Goal: Communication & Community: Ask a question

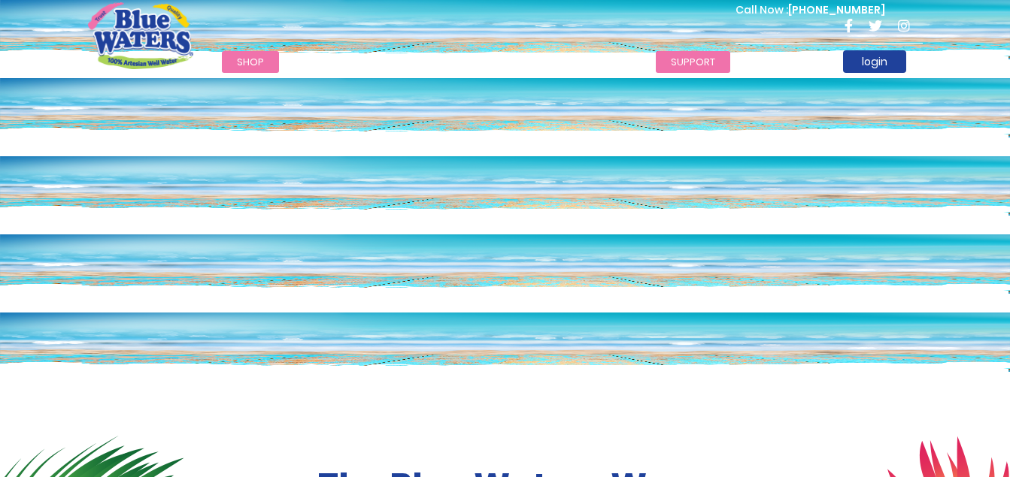
click at [695, 58] on link "support" at bounding box center [693, 62] width 74 height 22
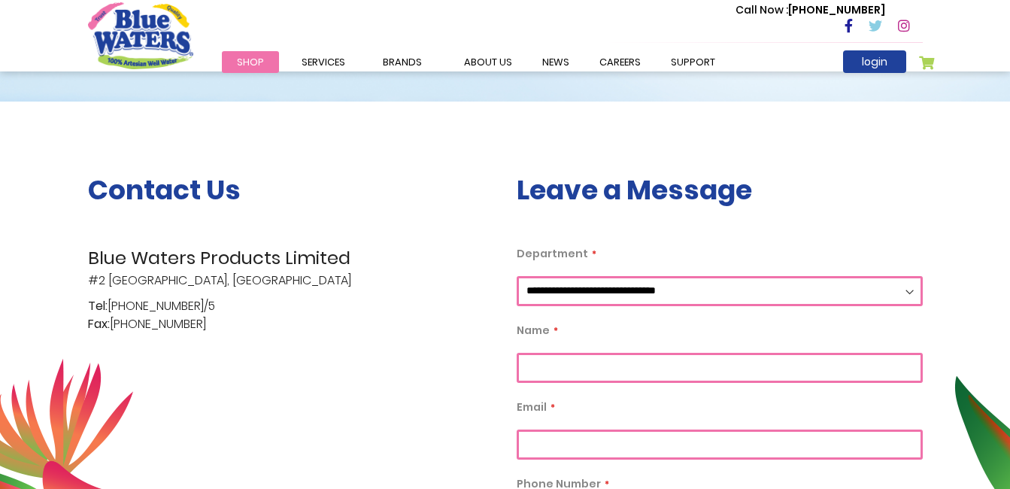
scroll to position [376, 0]
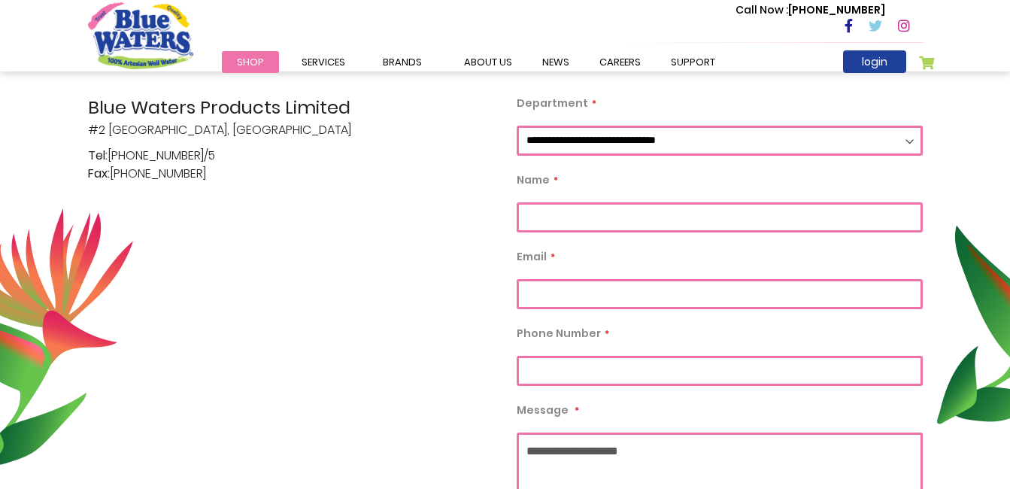
click at [907, 139] on select "**********" at bounding box center [719, 141] width 406 height 30
select select "**"
click at [516, 126] on select "**********" at bounding box center [719, 141] width 406 height 30
click at [623, 228] on input "Department" at bounding box center [719, 217] width 406 height 30
type input "**********"
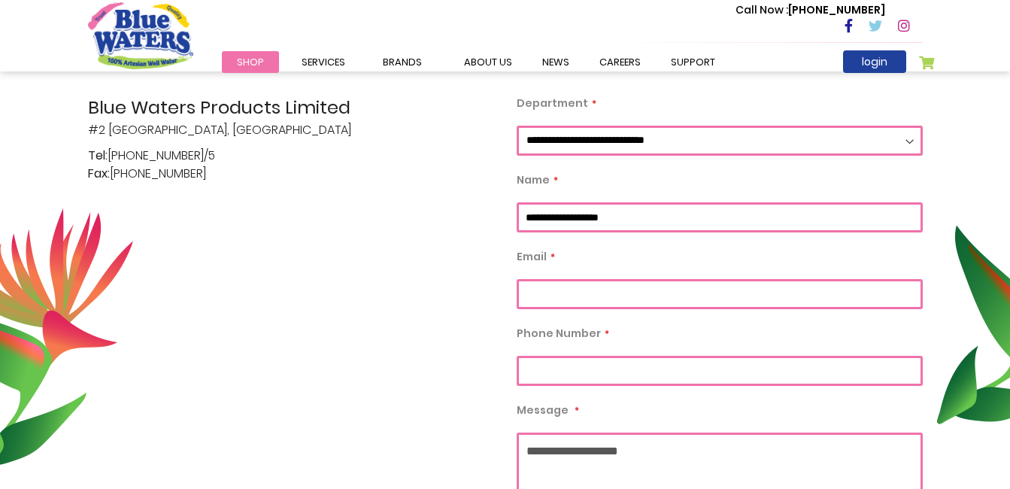
click at [589, 286] on input "Email" at bounding box center [719, 294] width 406 height 30
type input "*"
click at [574, 297] on input "**********" at bounding box center [719, 294] width 406 height 30
click at [600, 298] on input "**********" at bounding box center [719, 294] width 406 height 30
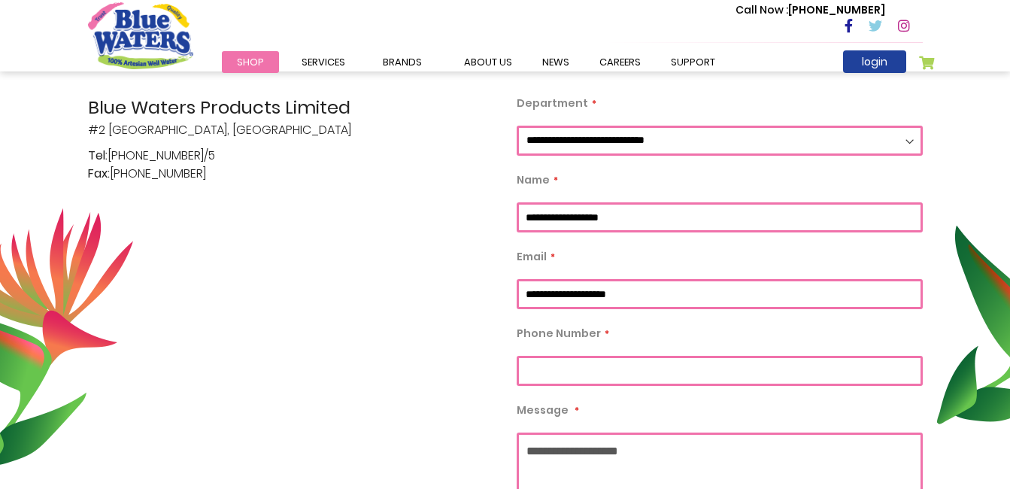
type input "**********"
click at [571, 363] on input "Phone Number" at bounding box center [719, 371] width 406 height 30
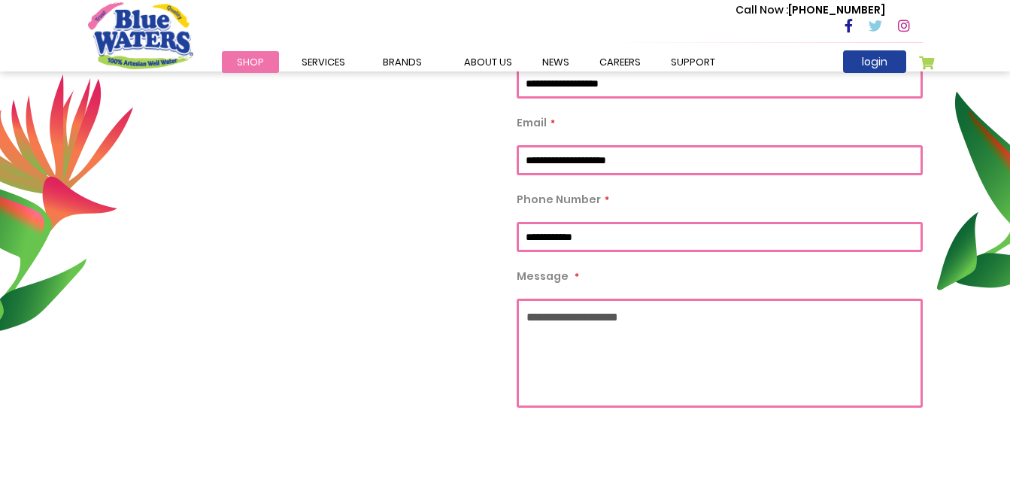
scroll to position [601, 0]
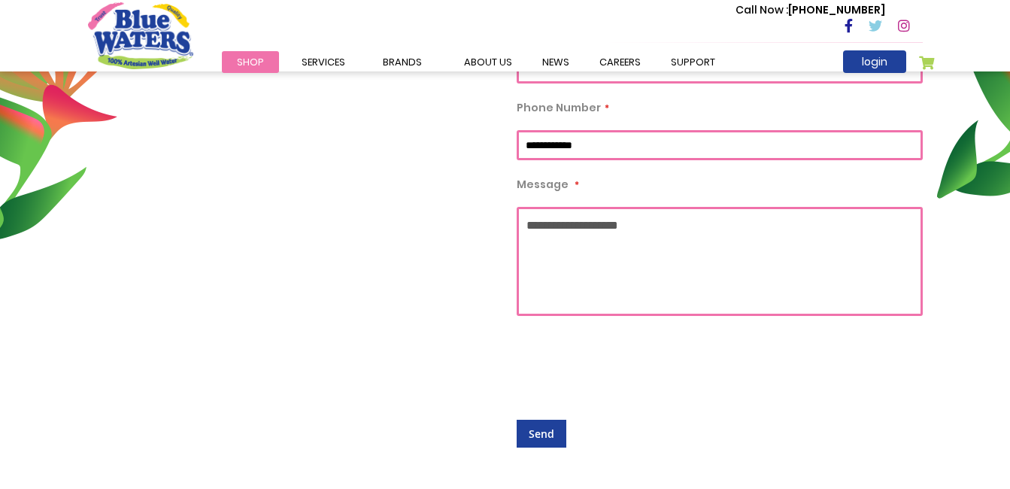
type input "**********"
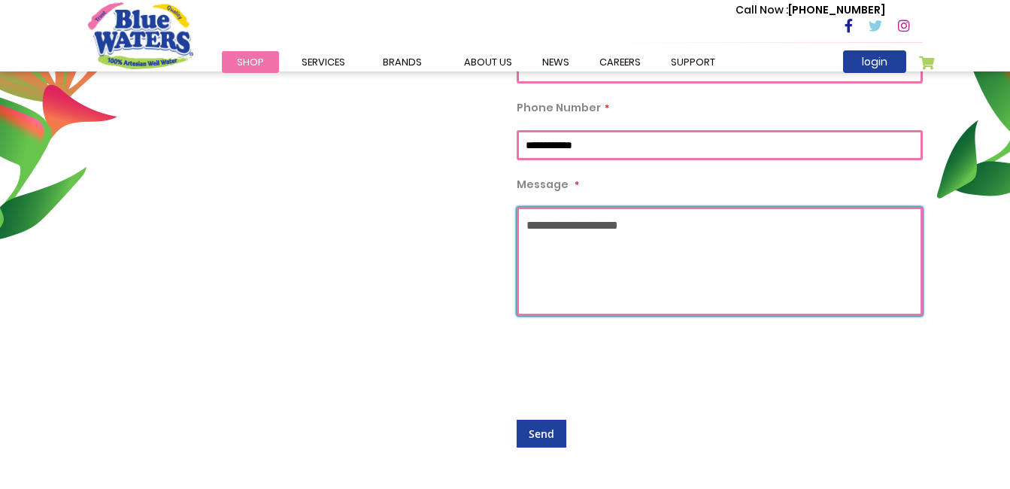
click at [545, 226] on textarea "Message" at bounding box center [719, 261] width 406 height 109
paste textarea "**********"
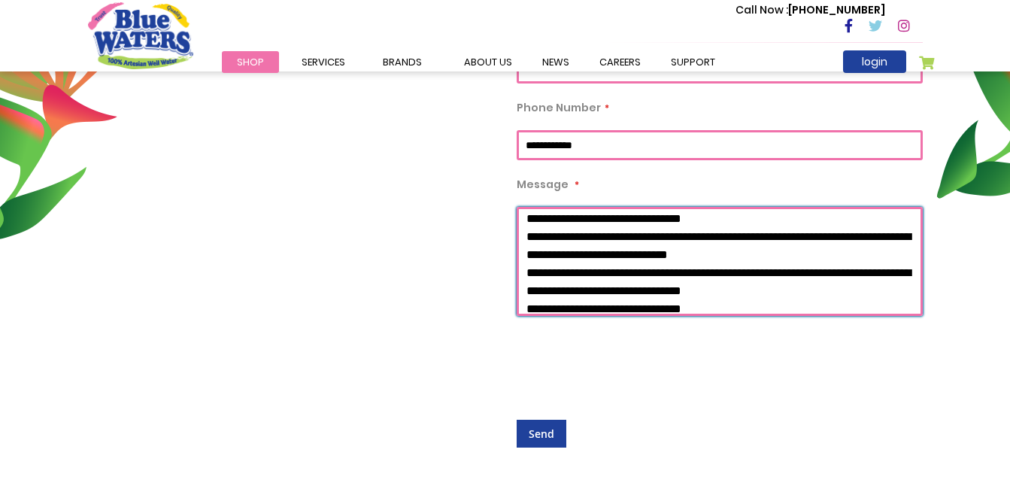
scroll to position [150, 0]
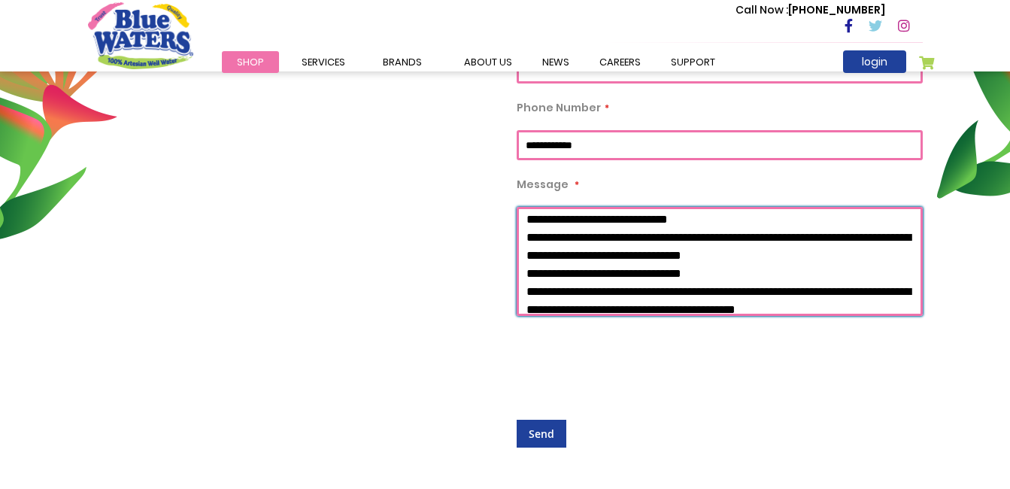
click at [590, 283] on textarea "Message" at bounding box center [719, 261] width 406 height 109
click at [570, 274] on textarea "Message" at bounding box center [719, 261] width 406 height 109
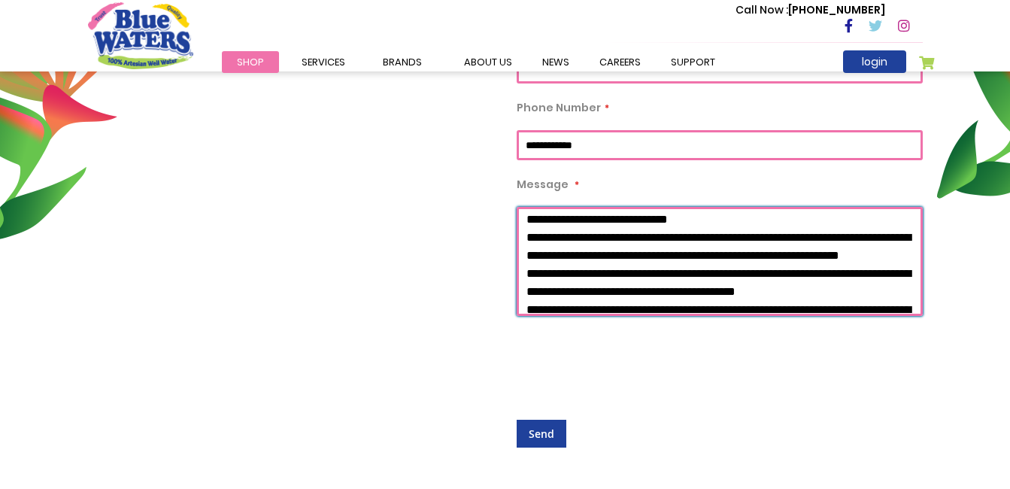
scroll to position [226, 0]
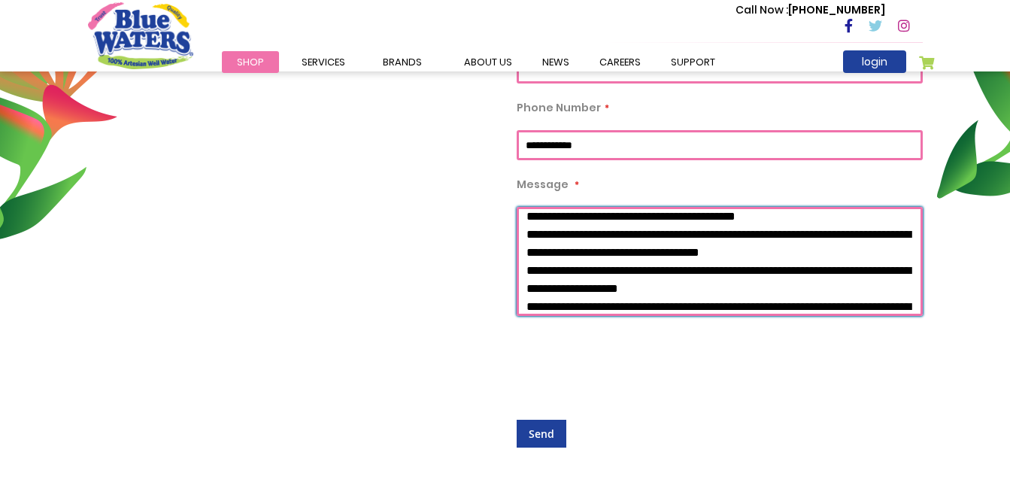
click at [618, 250] on textarea "Message" at bounding box center [719, 261] width 406 height 109
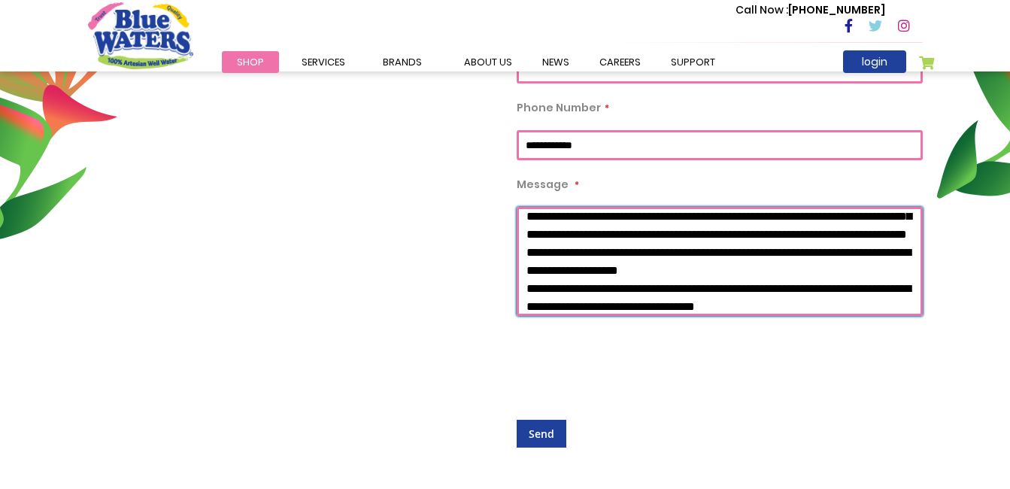
scroll to position [207, 0]
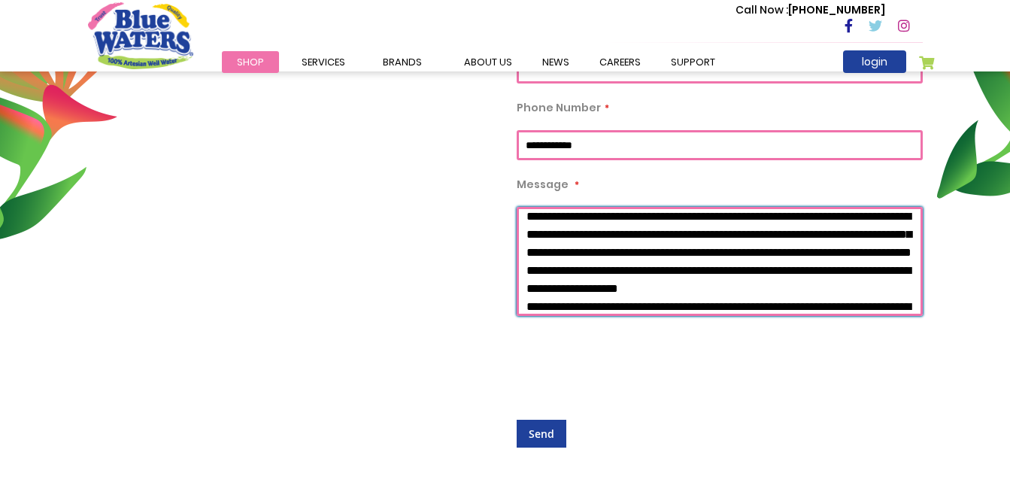
click at [722, 290] on textarea "Message" at bounding box center [719, 261] width 406 height 109
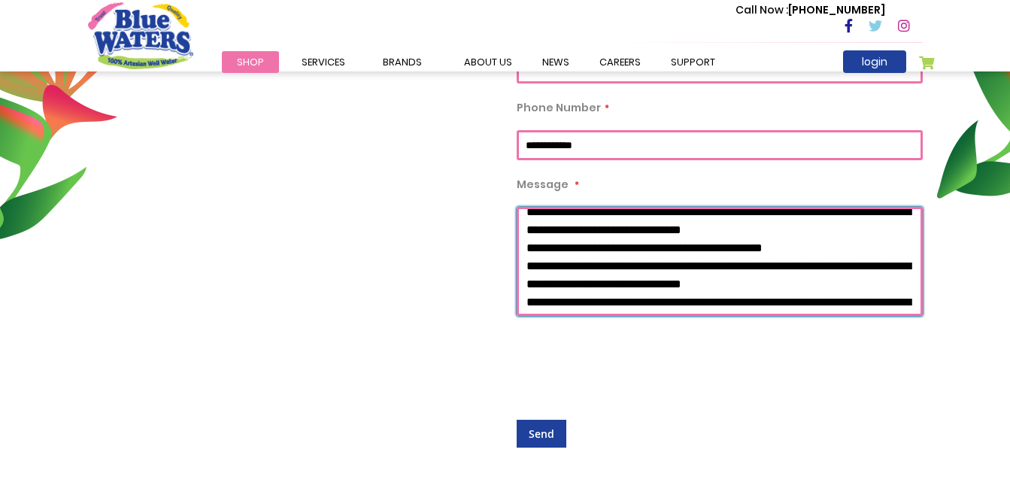
scroll to position [0, 0]
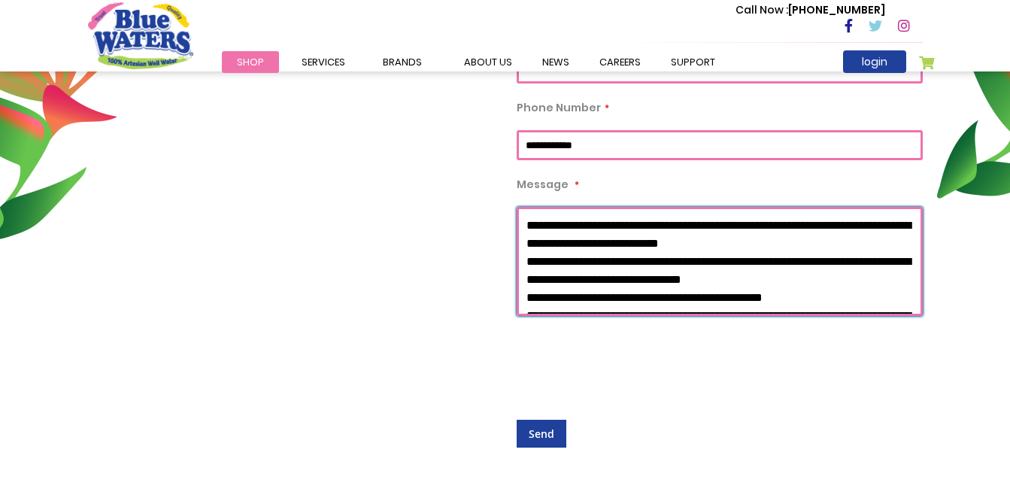
click at [525, 219] on textarea "Message" at bounding box center [719, 261] width 406 height 109
click at [624, 247] on textarea "Message" at bounding box center [719, 261] width 406 height 109
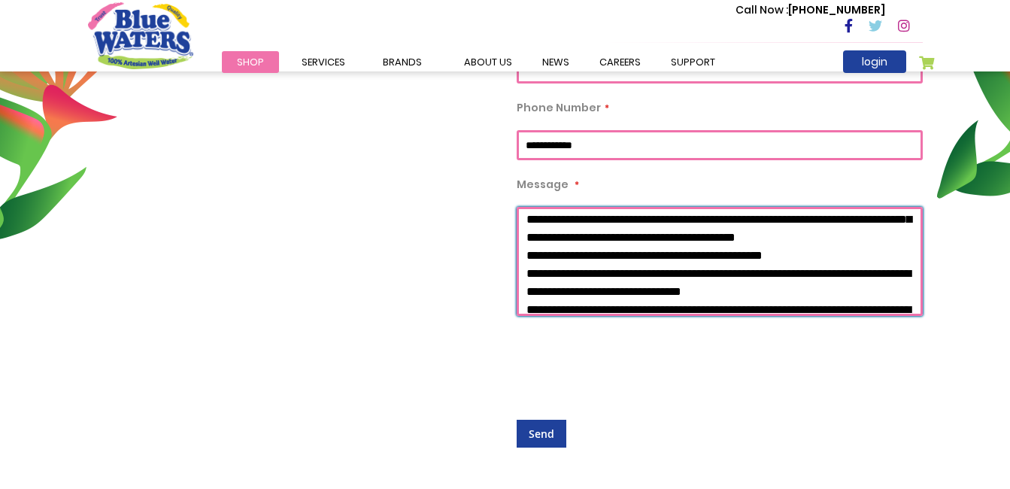
scroll to position [48, 0]
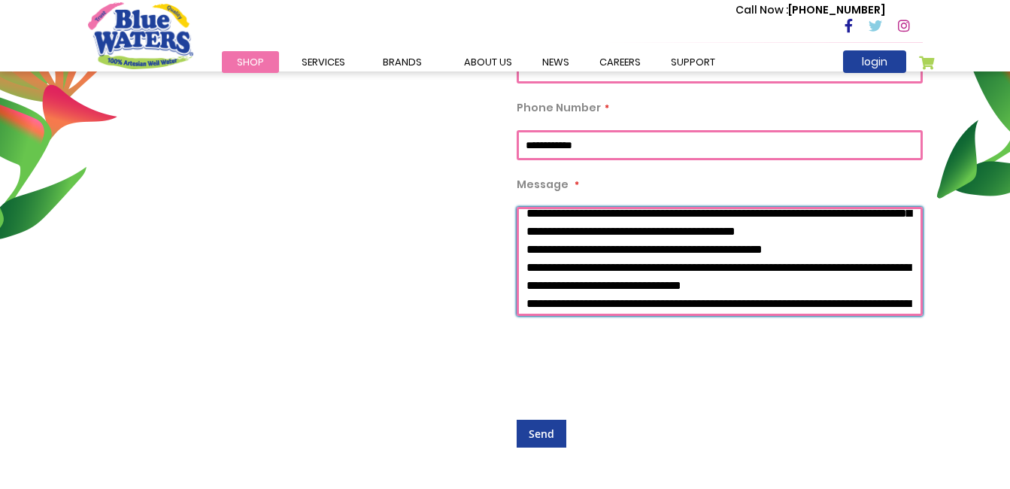
click at [611, 262] on textarea "Message" at bounding box center [719, 261] width 406 height 109
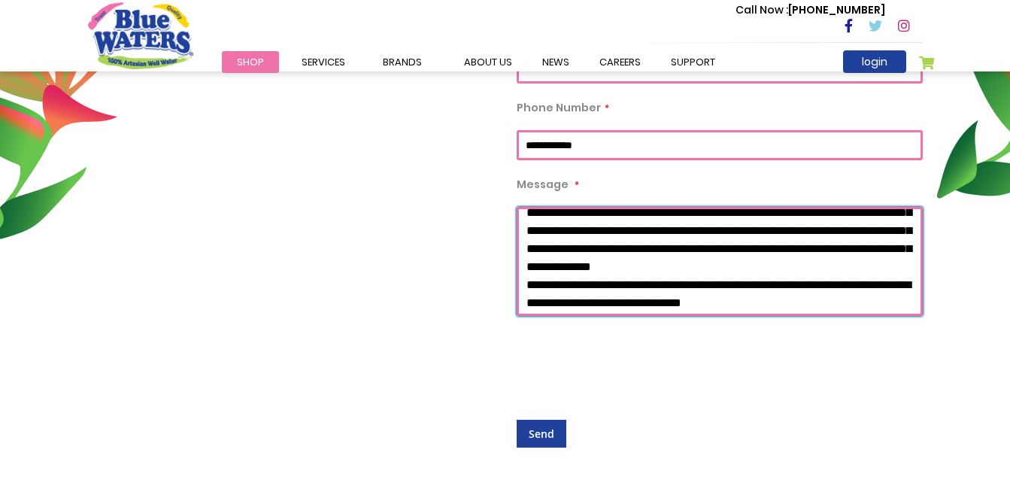
scroll to position [30, 0]
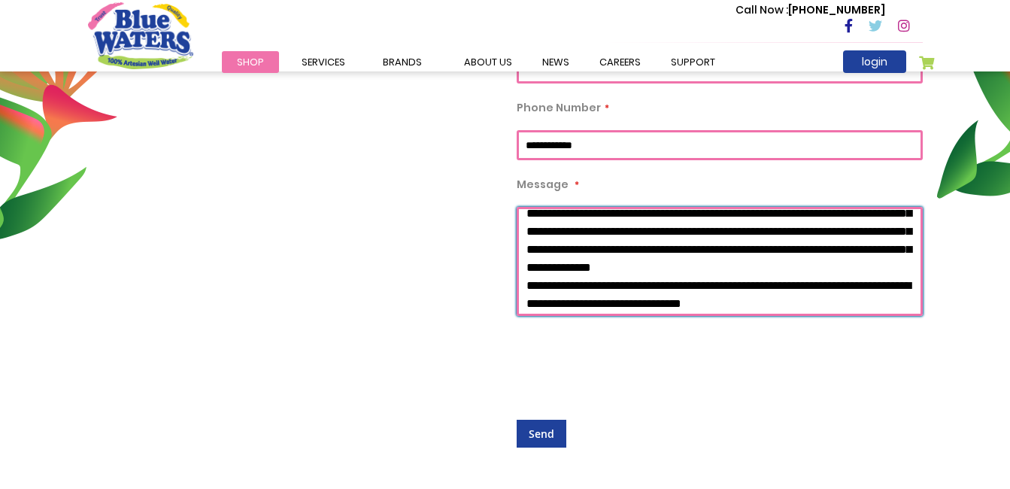
click at [813, 307] on textarea "Message" at bounding box center [719, 261] width 406 height 109
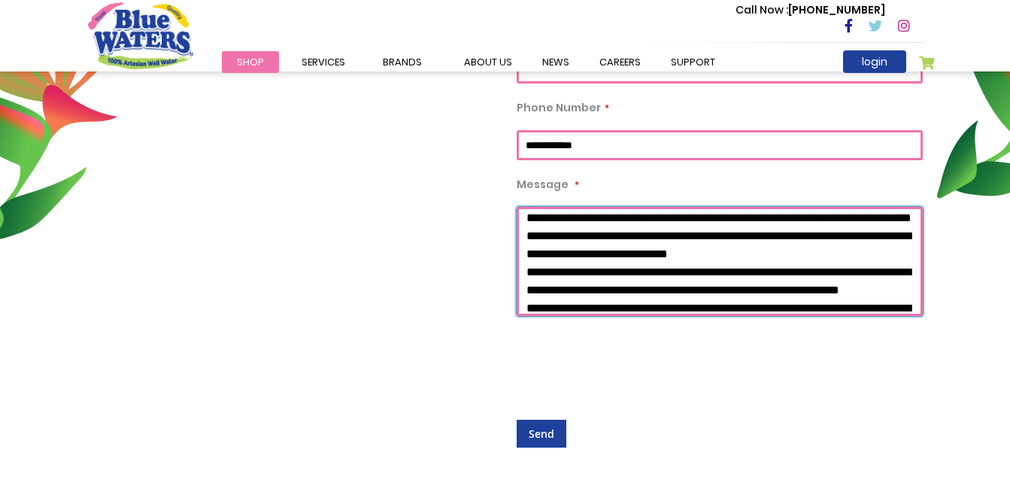
scroll to position [120, 0]
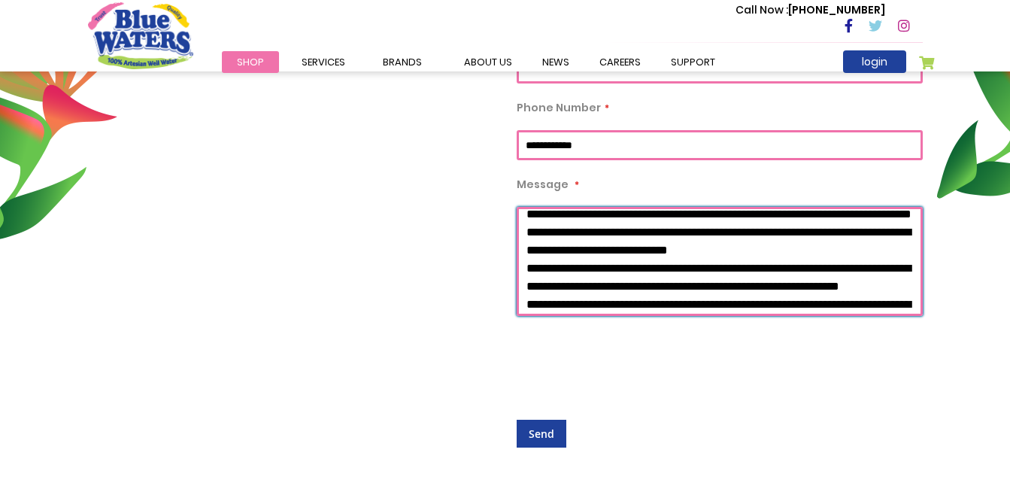
click at [695, 268] on textarea "Message" at bounding box center [719, 261] width 406 height 109
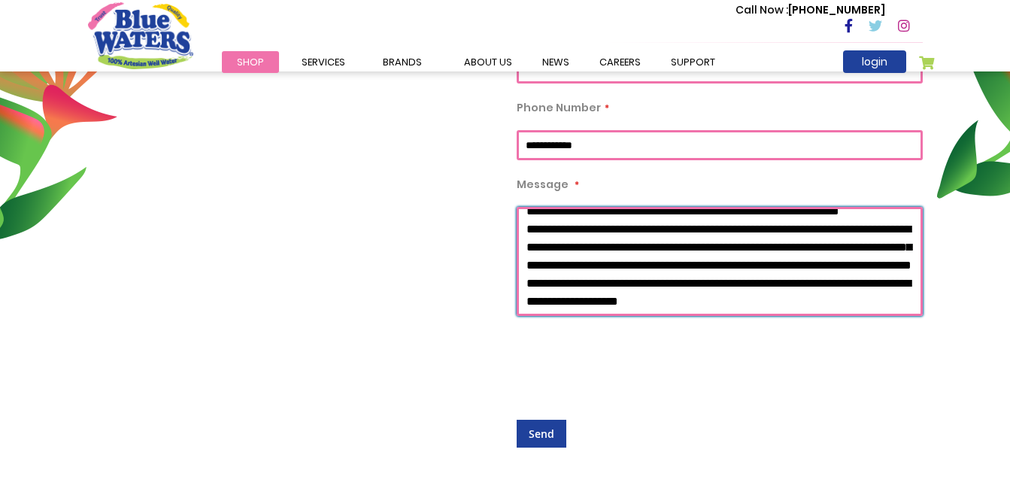
scroll to position [180, 0]
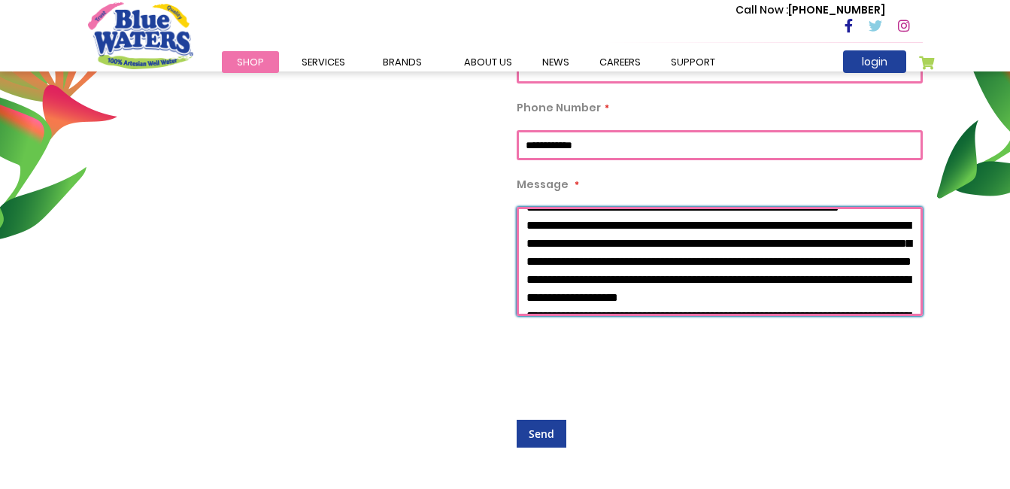
click at [530, 262] on textarea "Message" at bounding box center [719, 261] width 406 height 109
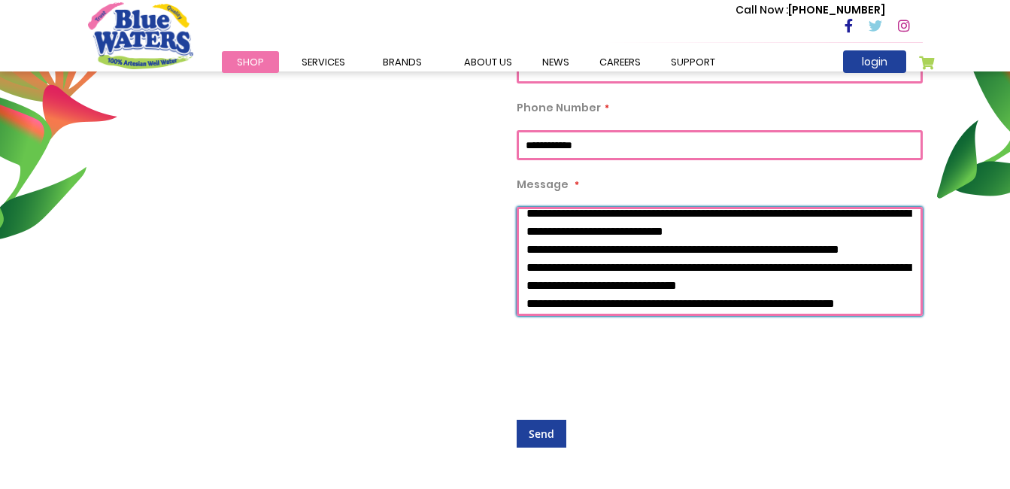
scroll to position [362, 0]
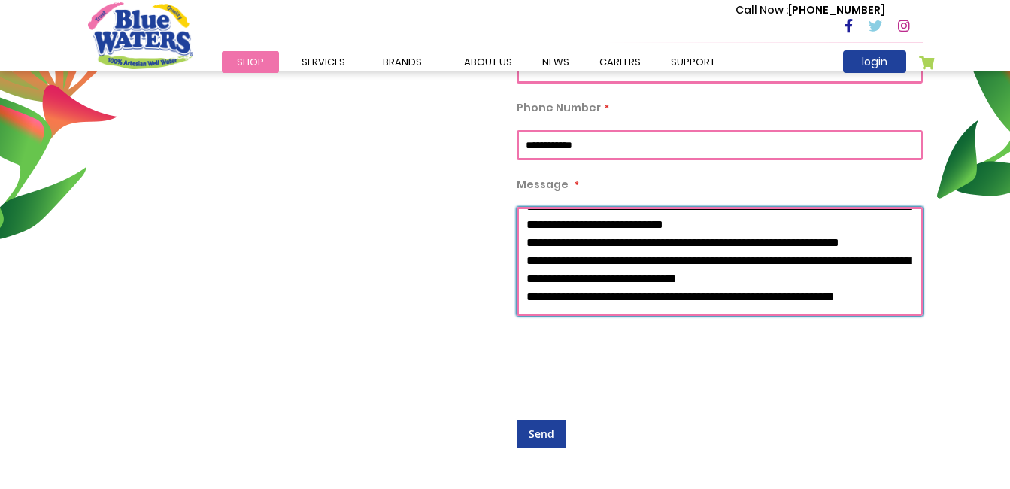
click at [807, 238] on textarea "Message" at bounding box center [719, 261] width 406 height 109
click at [624, 291] on textarea "Message" at bounding box center [719, 261] width 406 height 109
click at [634, 232] on textarea "Message" at bounding box center [719, 261] width 406 height 109
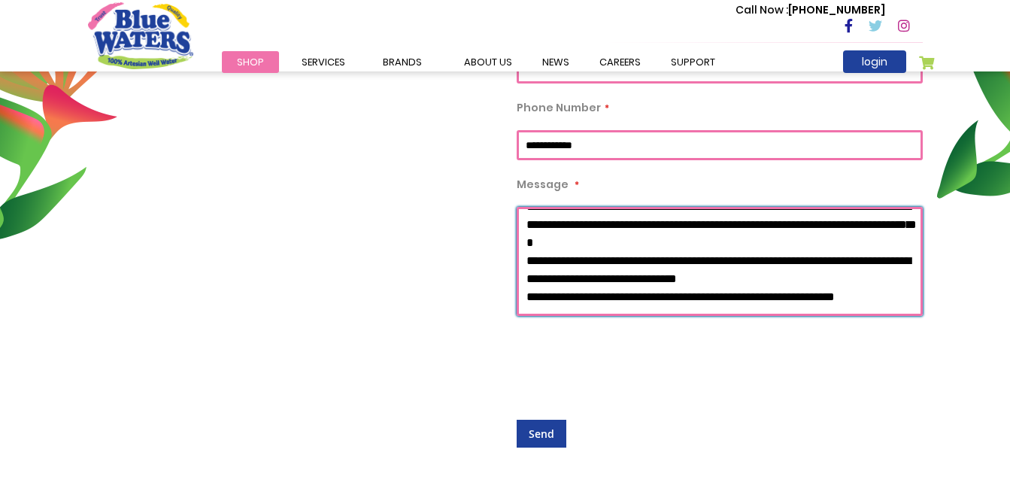
scroll to position [335, 0]
click at [843, 277] on textarea "Message" at bounding box center [719, 261] width 406 height 109
click at [884, 267] on textarea "Message" at bounding box center [719, 261] width 406 height 109
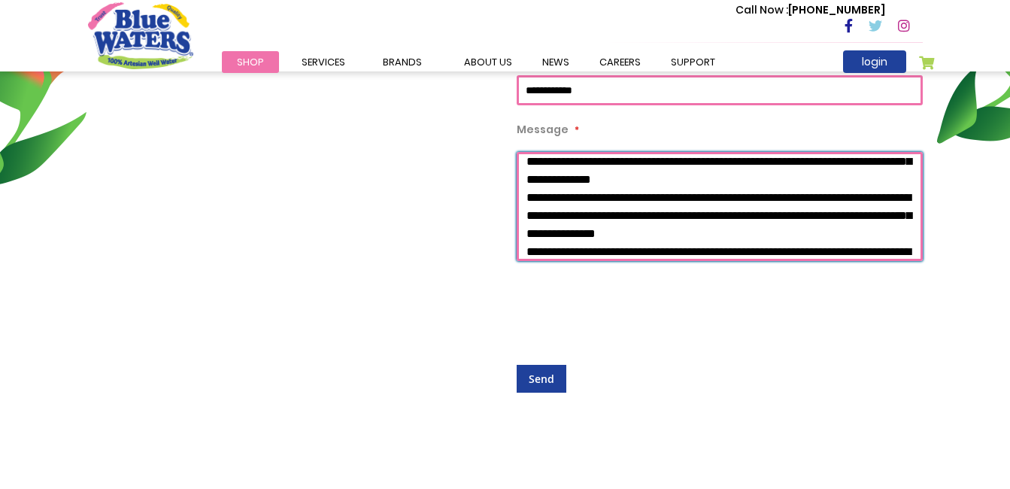
scroll to position [69, 0]
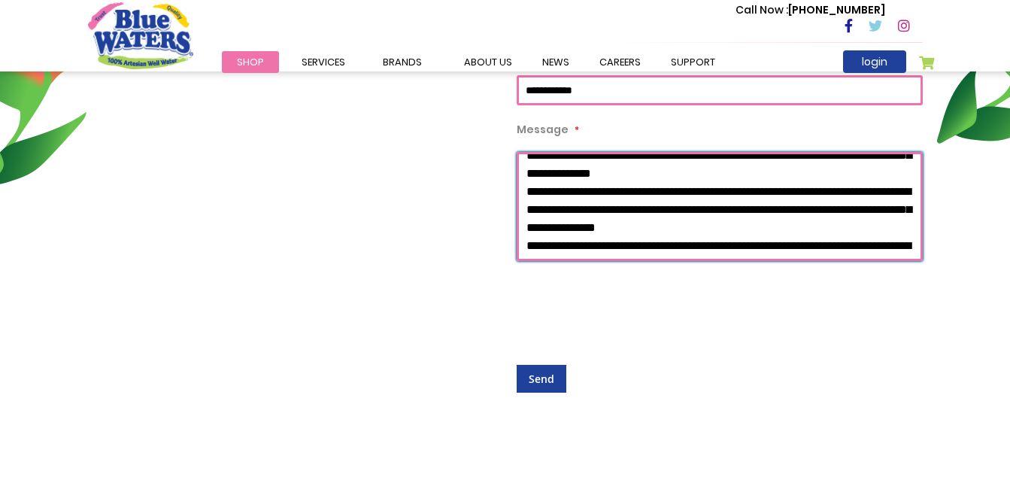
click at [525, 208] on textarea "Message" at bounding box center [719, 206] width 406 height 109
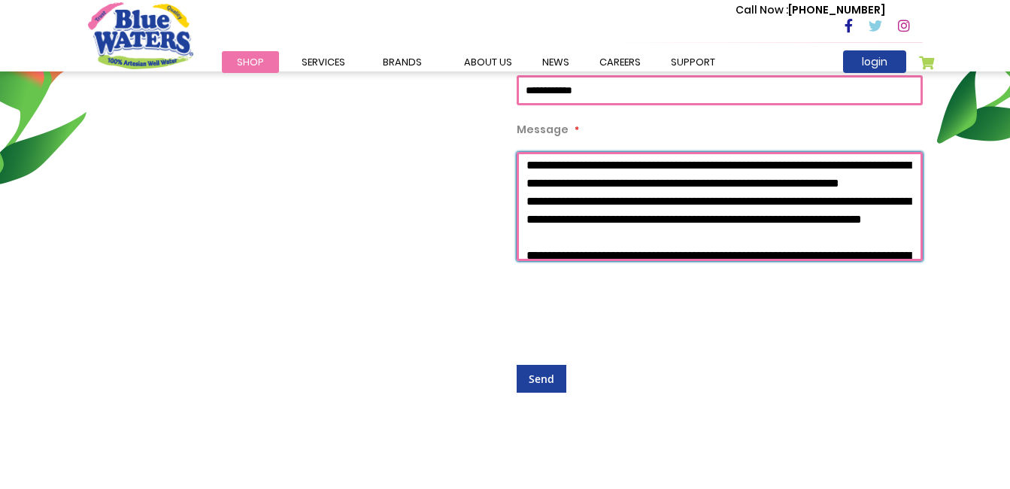
scroll to position [174, 0]
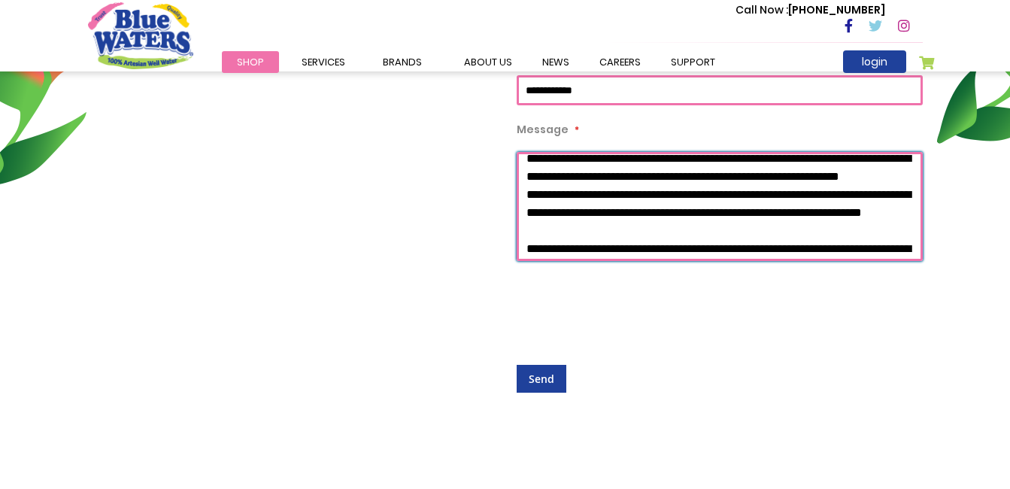
click at [795, 213] on textarea "Message" at bounding box center [719, 206] width 406 height 109
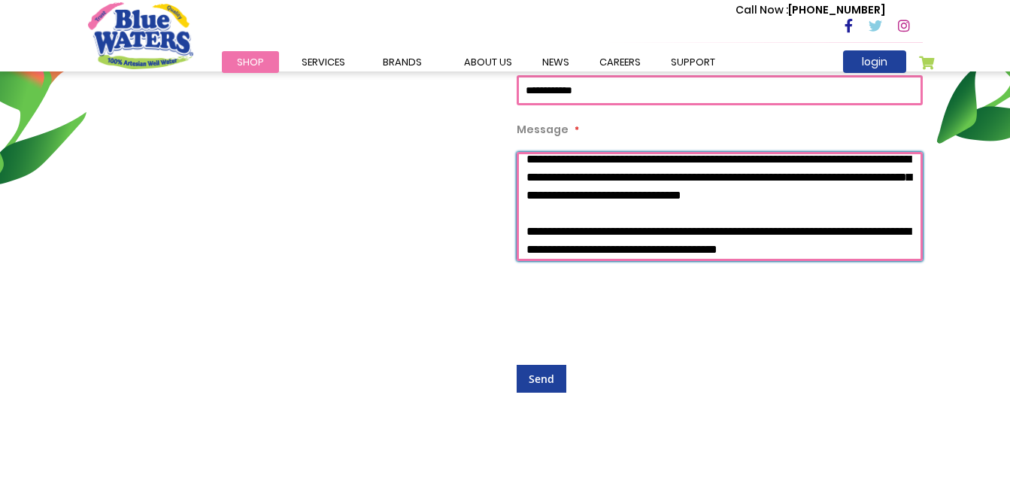
scroll to position [323, 0]
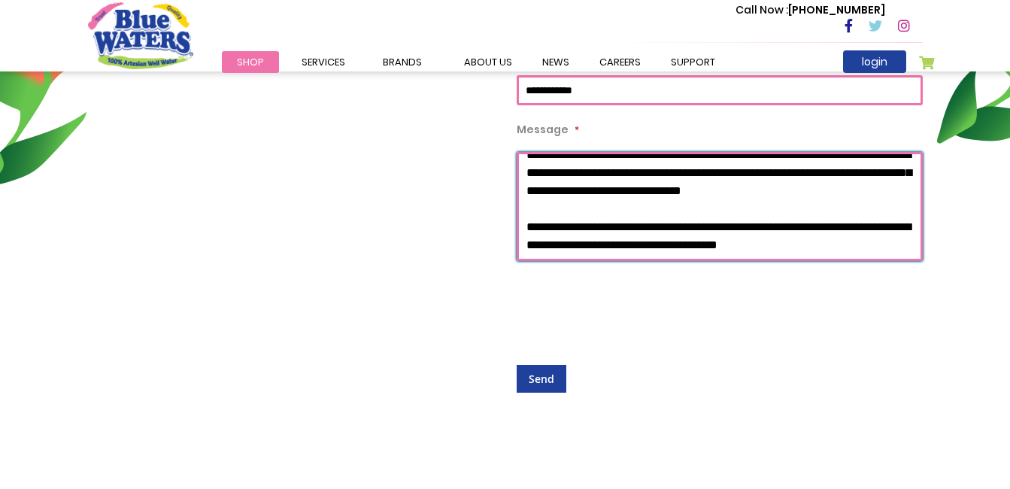
click at [855, 206] on textarea "Message" at bounding box center [719, 206] width 406 height 109
click at [841, 211] on textarea "Message" at bounding box center [719, 206] width 406 height 109
click at [874, 210] on textarea "Message" at bounding box center [719, 206] width 406 height 109
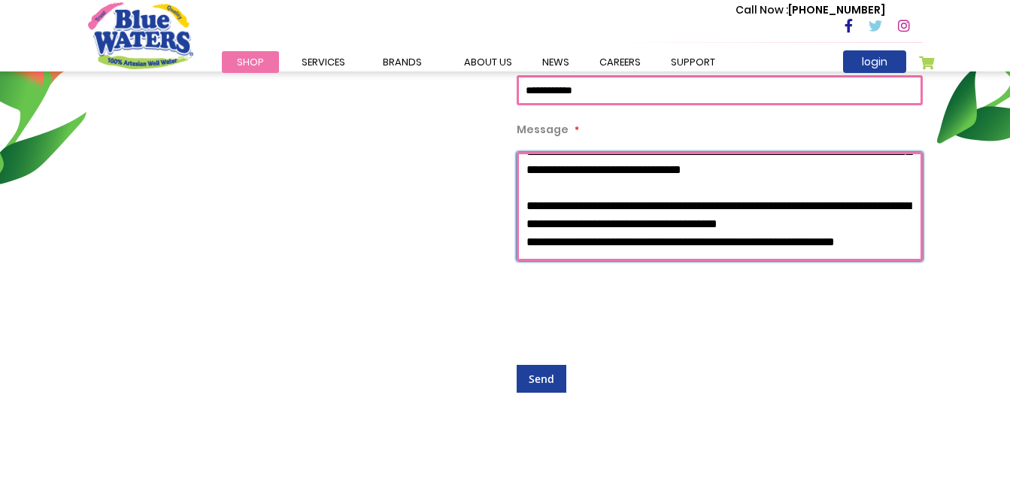
scroll to position [402, 0]
click at [722, 186] on textarea "Message" at bounding box center [719, 206] width 406 height 109
click at [649, 227] on textarea "Message" at bounding box center [719, 206] width 406 height 109
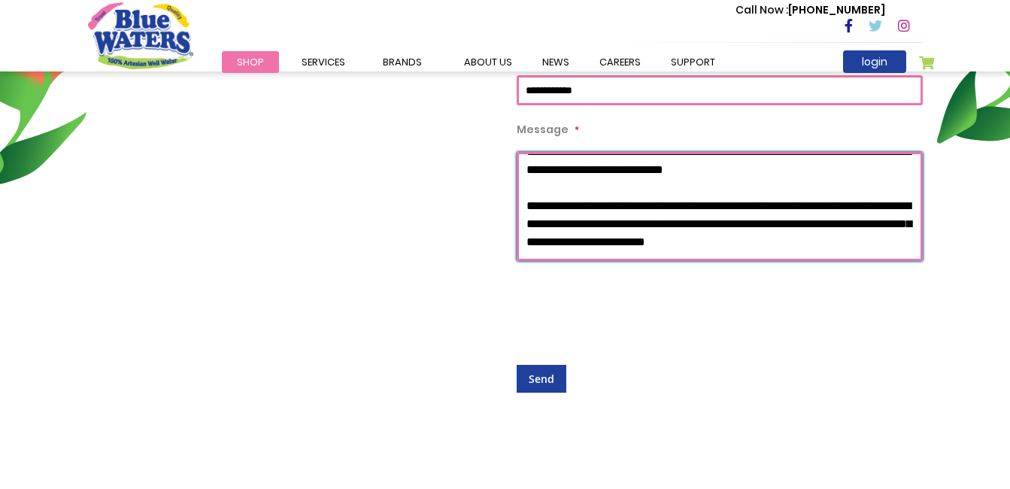
scroll to position [434, 0]
click at [830, 202] on textarea "Message" at bounding box center [719, 206] width 406 height 109
click at [614, 226] on textarea "Message" at bounding box center [719, 206] width 406 height 109
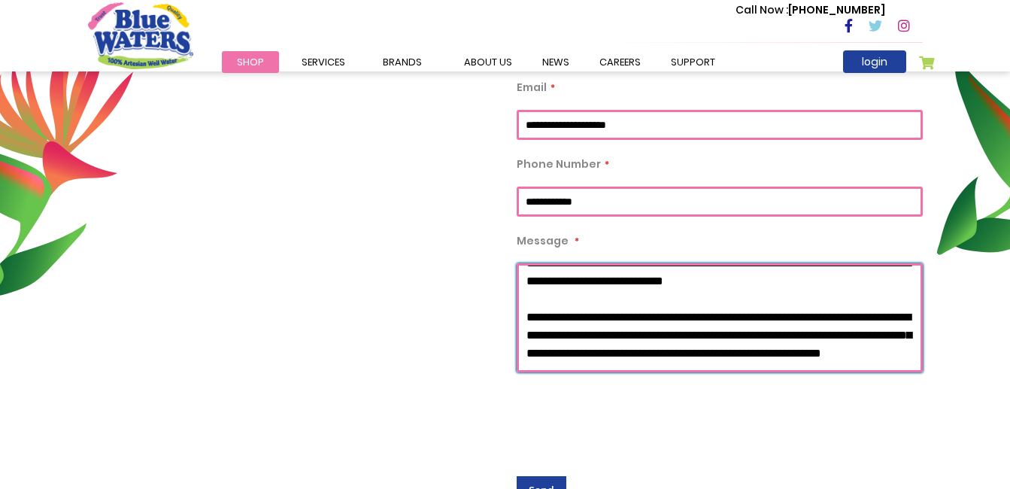
scroll to position [426, 0]
type textarea "**********"
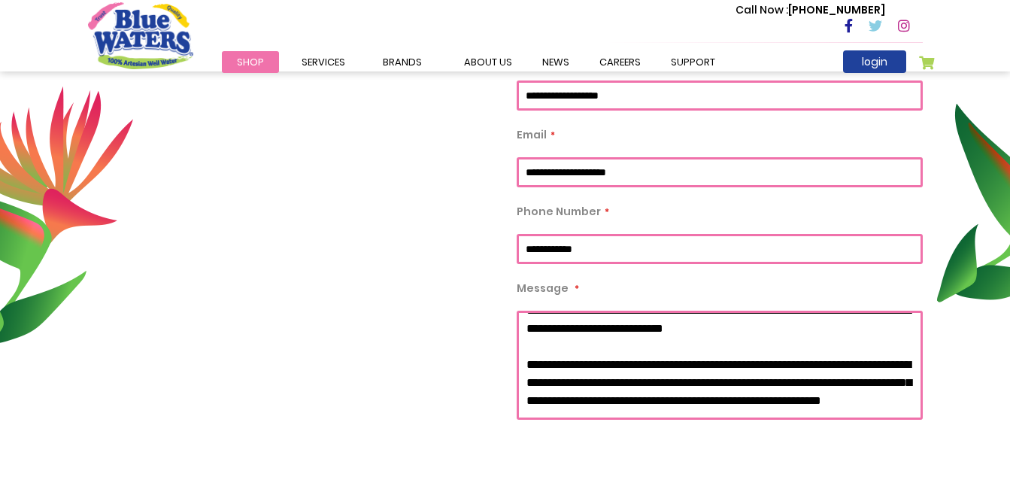
scroll to position [498, 0]
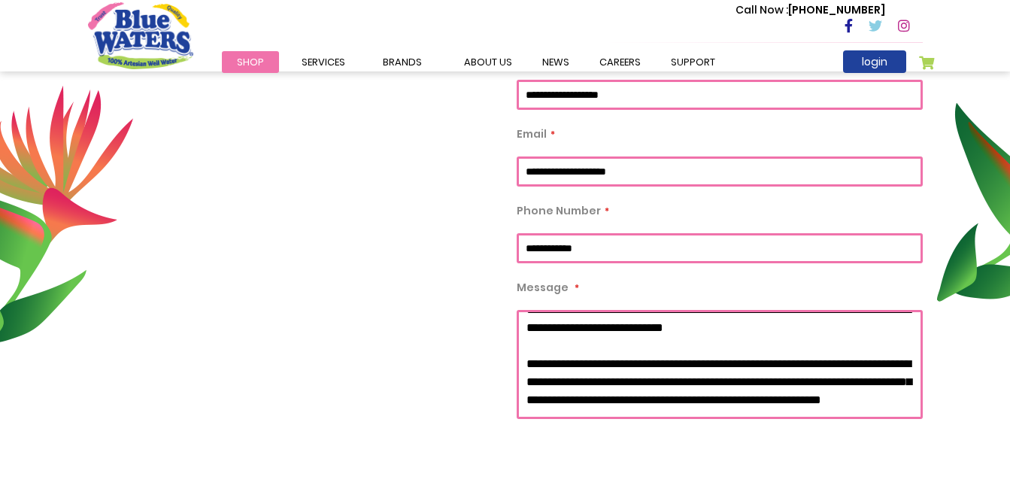
click at [661, 250] on input "**********" at bounding box center [719, 248] width 406 height 30
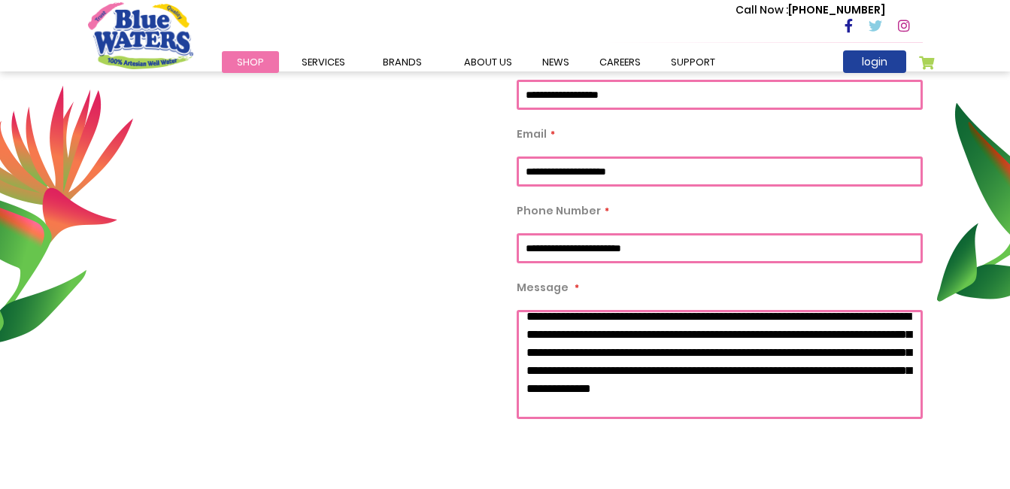
scroll to position [0, 0]
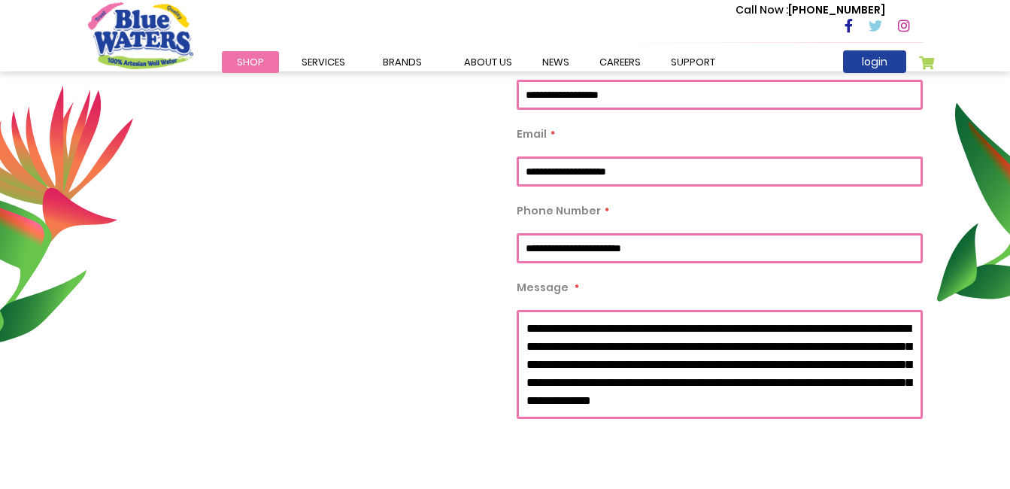
type input "**********"
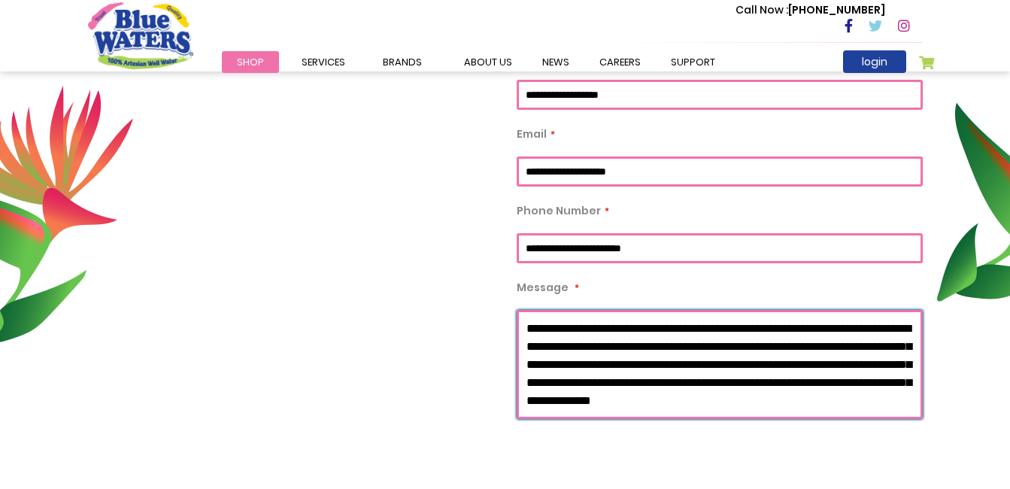
click at [626, 324] on textarea "Message" at bounding box center [719, 364] width 406 height 109
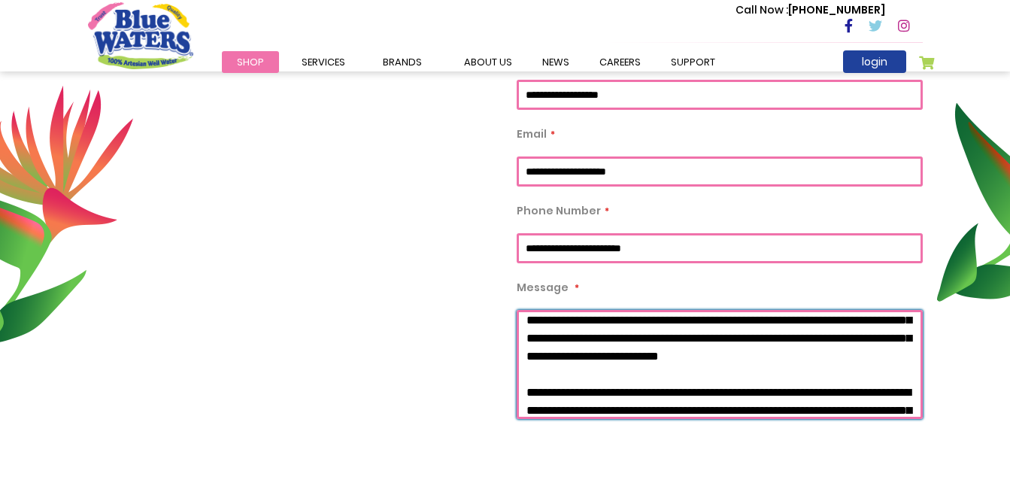
scroll to position [52, 0]
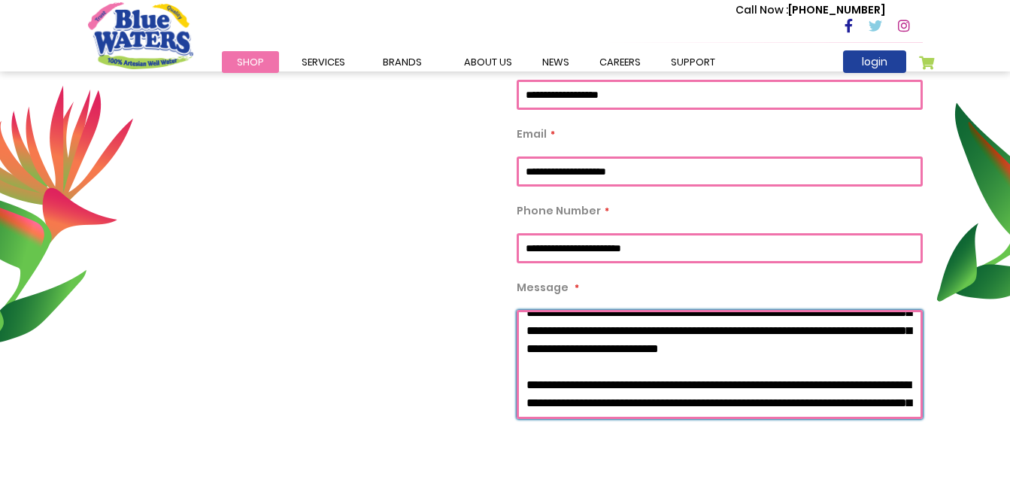
type textarea "**********"
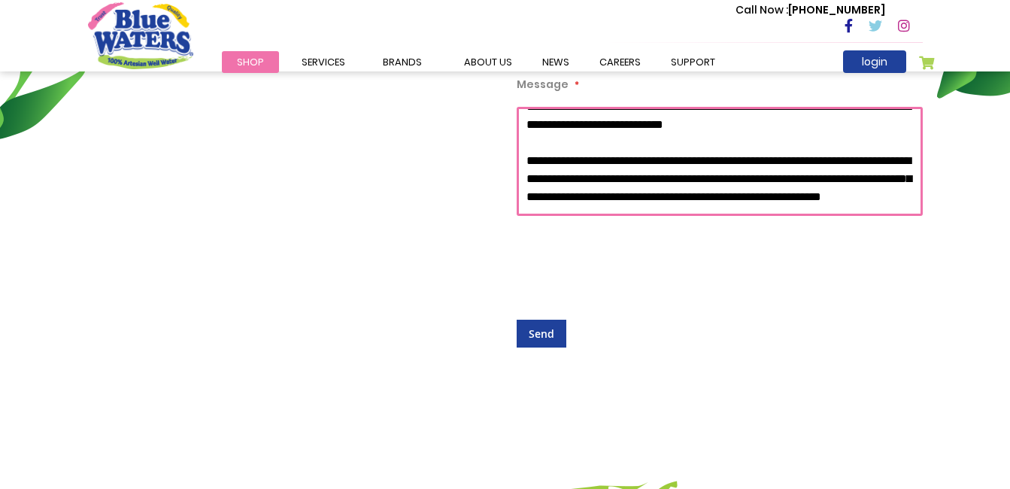
scroll to position [709, 0]
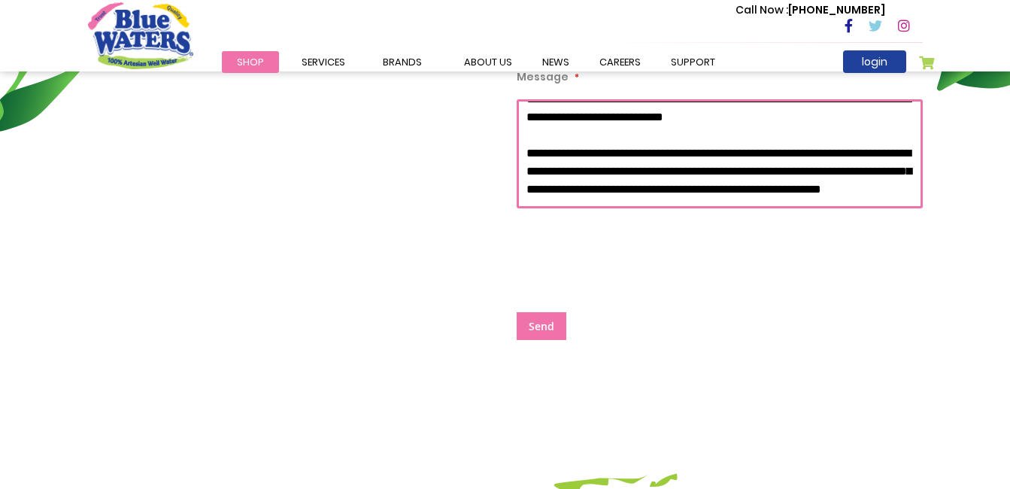
click at [540, 320] on span "Send" at bounding box center [541, 326] width 26 height 14
